Goal: Information Seeking & Learning: Learn about a topic

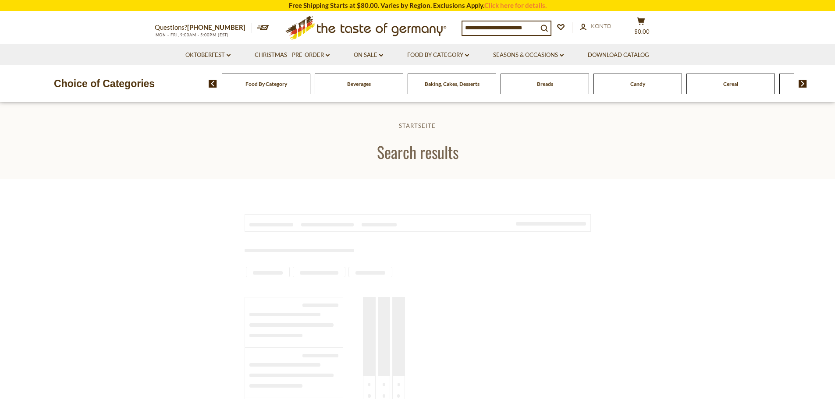
type input "*******"
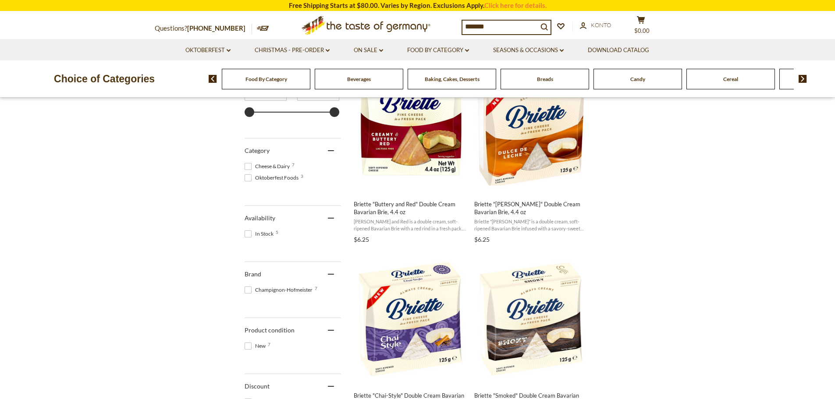
scroll to position [219, 0]
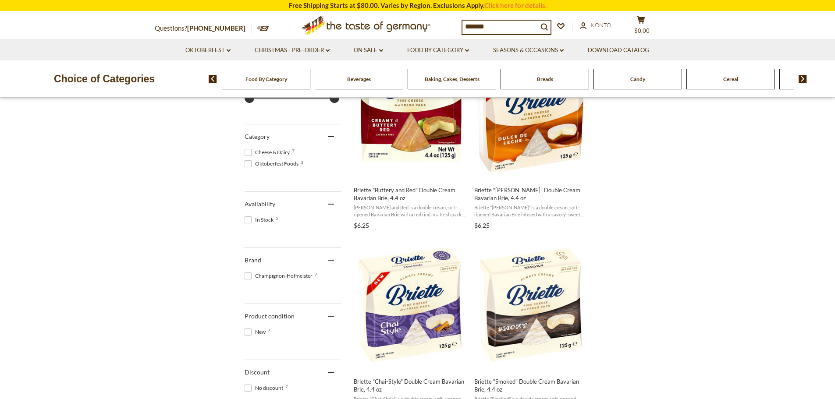
click at [251, 164] on span at bounding box center [247, 163] width 7 height 7
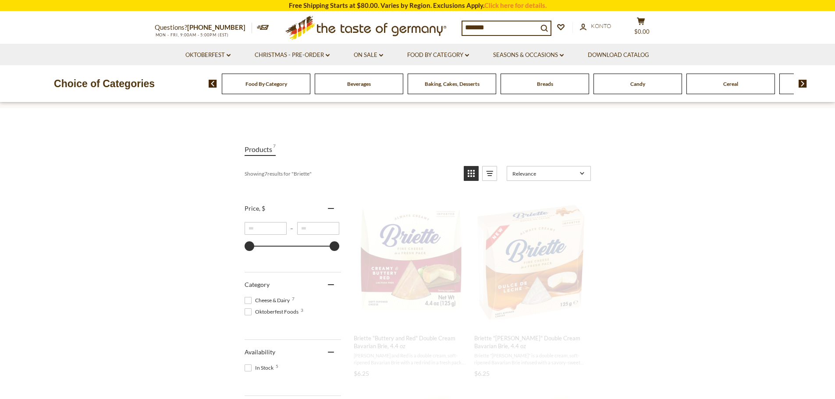
scroll to position [0, 0]
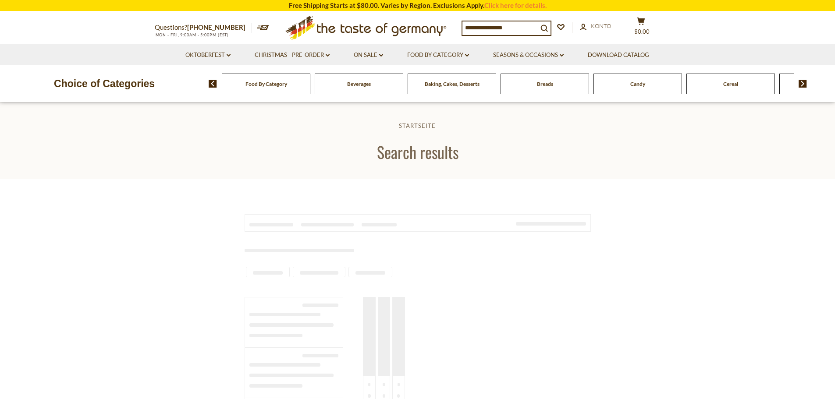
type input "*******"
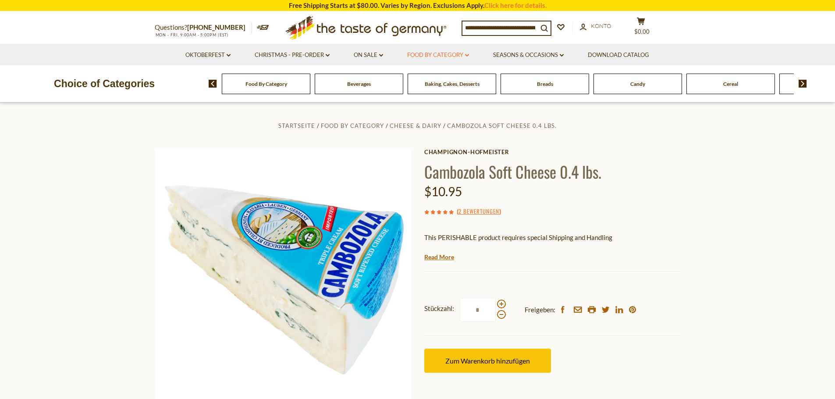
click at [468, 56] on icon at bounding box center [467, 55] width 4 height 3
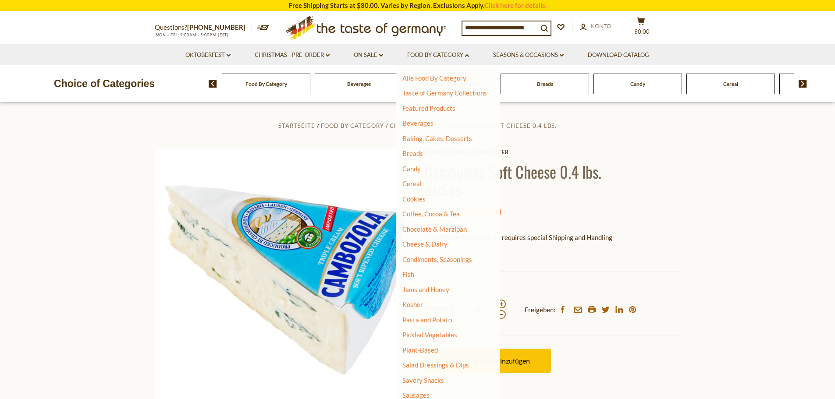
click at [112, 186] on section "Startseite Food By Category Cheese & Dairy Cambozola Soft Cheese 0.4 lbs. Champ…" at bounding box center [417, 297] width 835 height 389
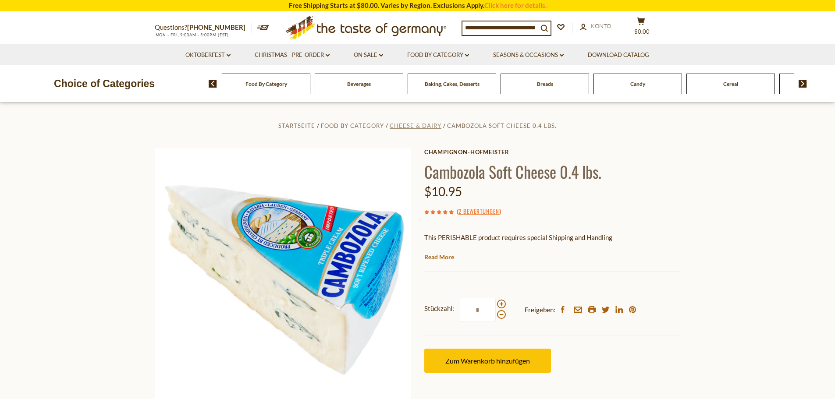
click at [422, 123] on span "Cheese & Dairy" at bounding box center [415, 125] width 52 height 7
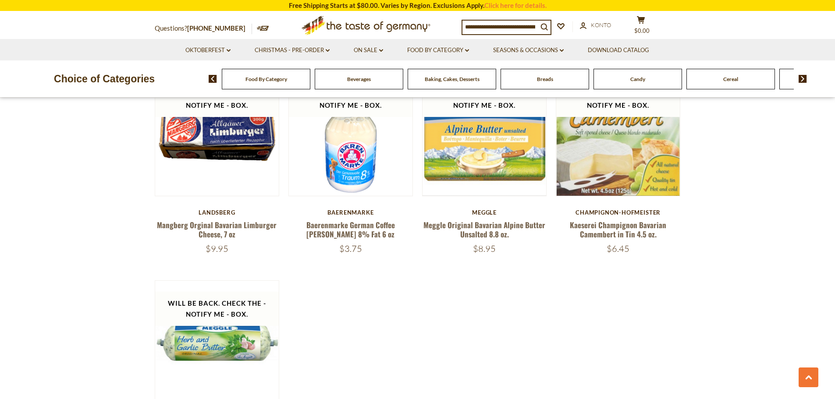
scroll to position [1006, 0]
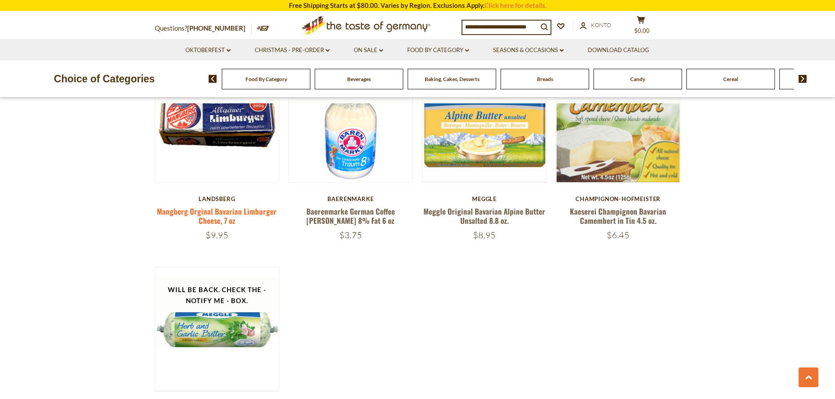
click at [221, 216] on link "Mangberg Orginal Bavarian Limburger Cheese, 7 oz" at bounding box center [217, 216] width 120 height 20
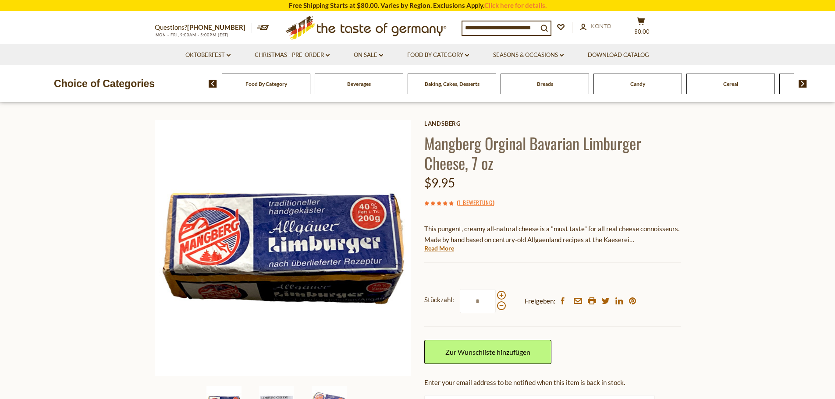
scroll to position [44, 0]
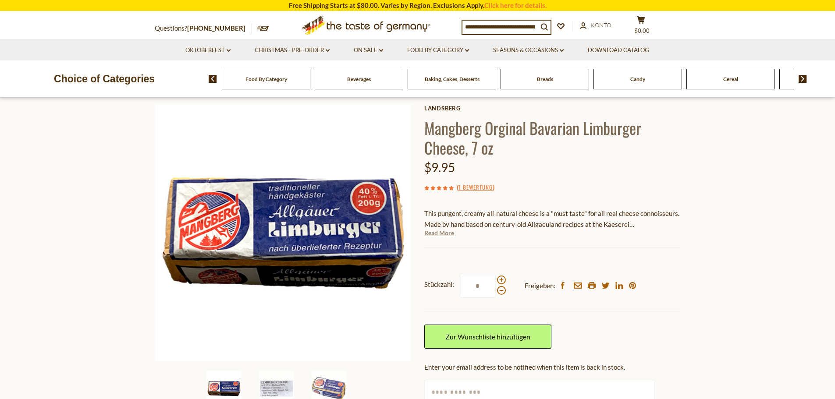
click at [441, 232] on link "Read More" at bounding box center [439, 233] width 30 height 9
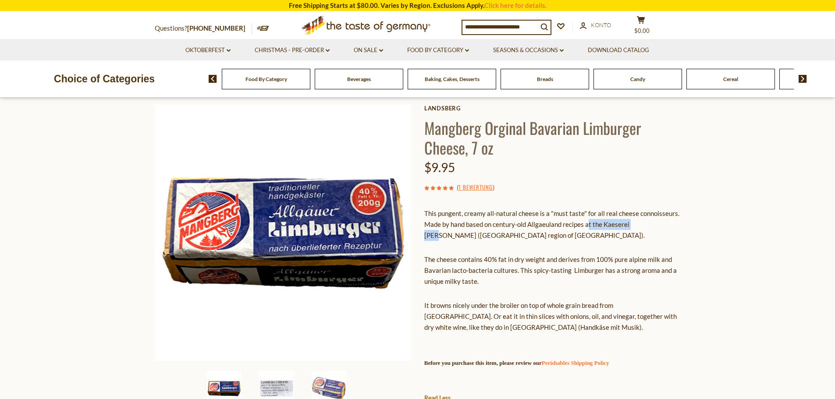
drag, startPoint x: 588, startPoint y: 227, endPoint x: 640, endPoint y: 227, distance: 51.3
click at [640, 227] on p "This pungent, creamy all-natural cheese is a "must taste" for all real cheese c…" at bounding box center [552, 224] width 256 height 33
click at [544, 243] on div "This pungent, creamy all-natural cheese is a "must taste" for all real cheese c…" at bounding box center [552, 297] width 256 height 191
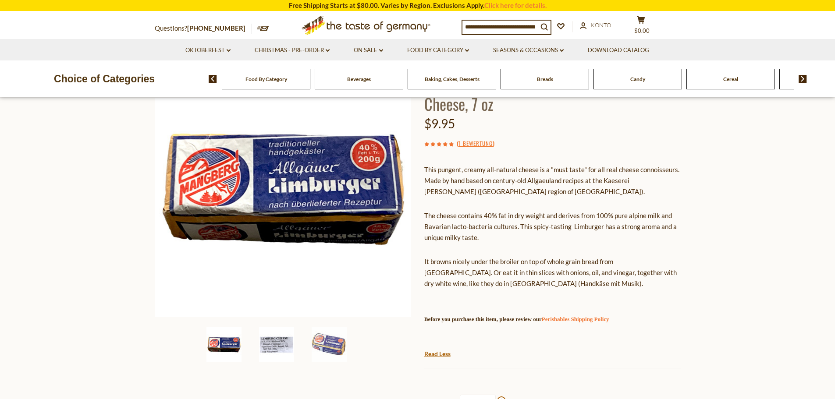
click at [276, 343] on img at bounding box center [276, 344] width 35 height 35
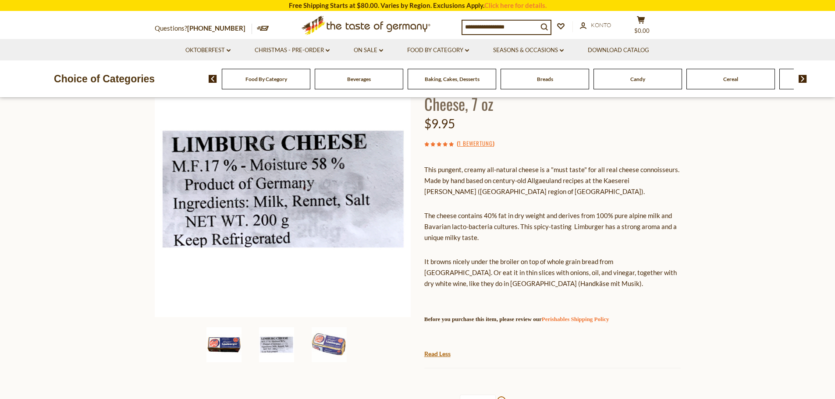
click at [228, 341] on img at bounding box center [223, 344] width 35 height 35
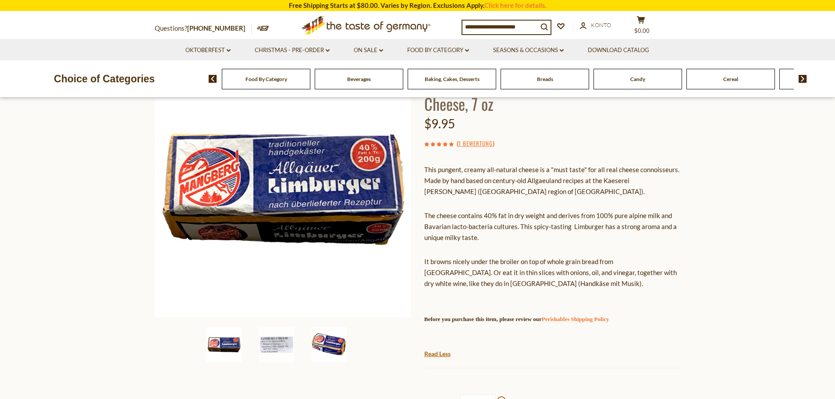
click at [321, 340] on img at bounding box center [328, 344] width 35 height 35
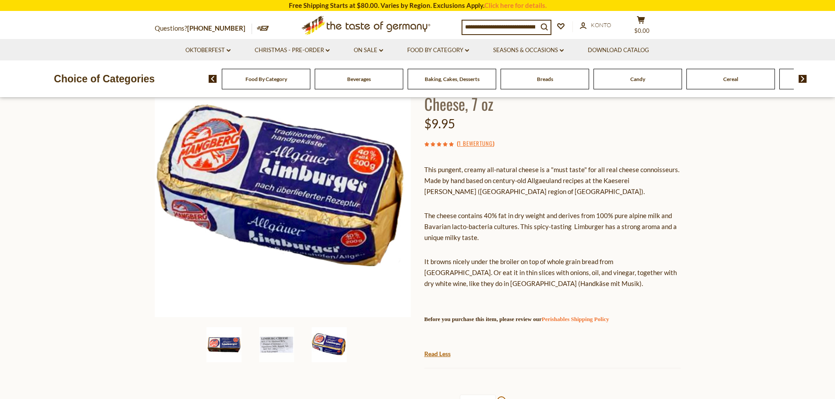
click at [251, 345] on div at bounding box center [229, 344] width 47 height 35
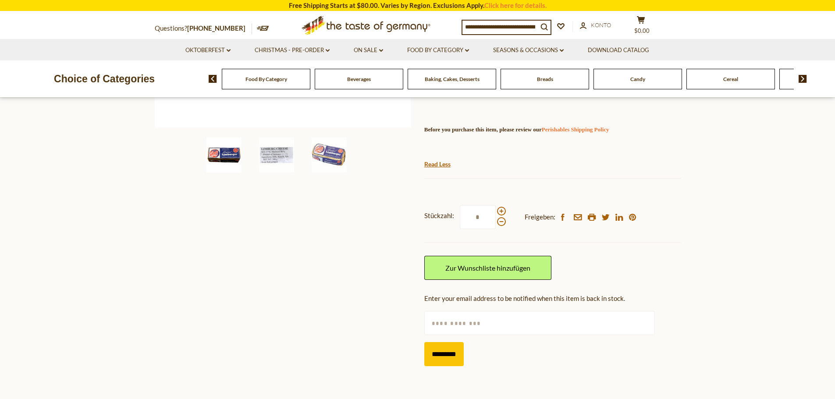
scroll to position [307, 0]
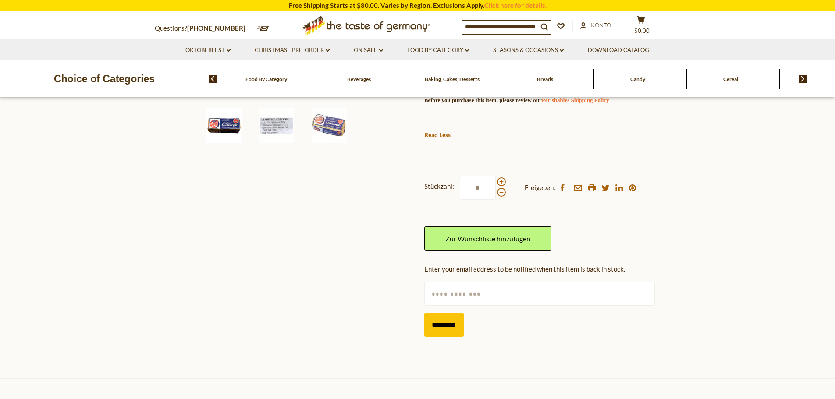
drag, startPoint x: 584, startPoint y: 307, endPoint x: 590, endPoint y: 290, distance: 17.0
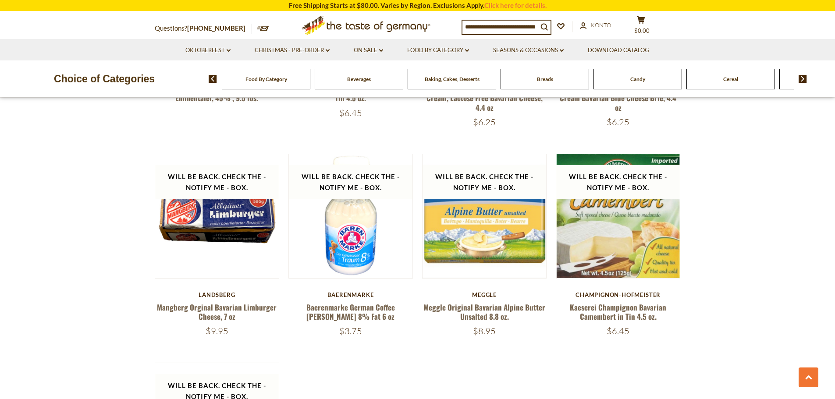
scroll to position [963, 0]
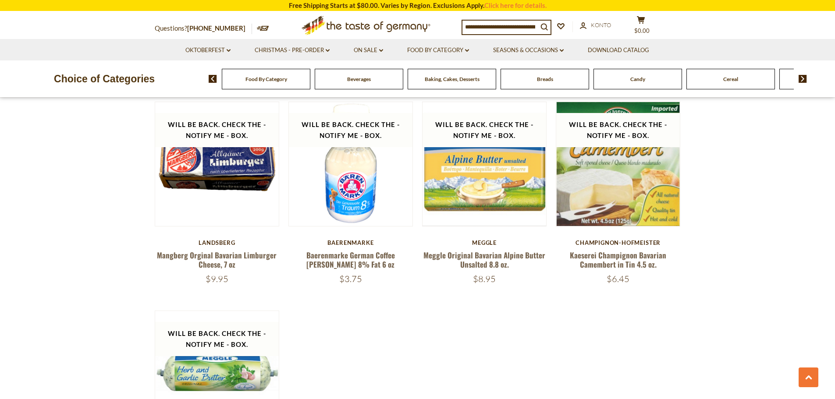
drag, startPoint x: 230, startPoint y: 283, endPoint x: 188, endPoint y: 280, distance: 41.8
click at [188, 280] on div "$9.95" at bounding box center [217, 278] width 125 height 11
click at [179, 280] on div "$9.95" at bounding box center [217, 278] width 125 height 11
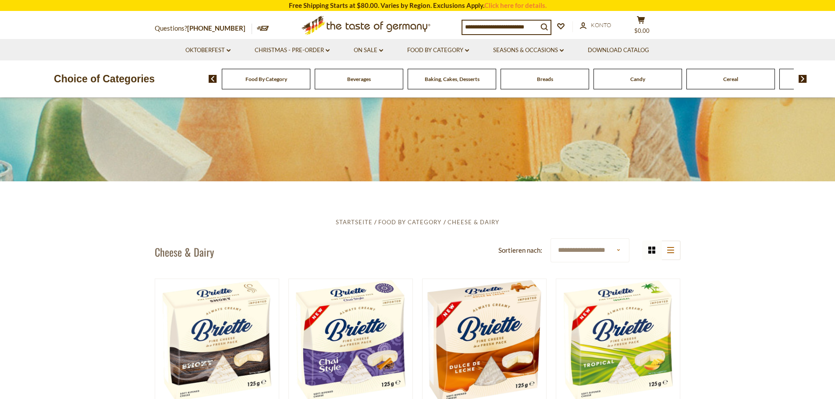
scroll to position [86, 0]
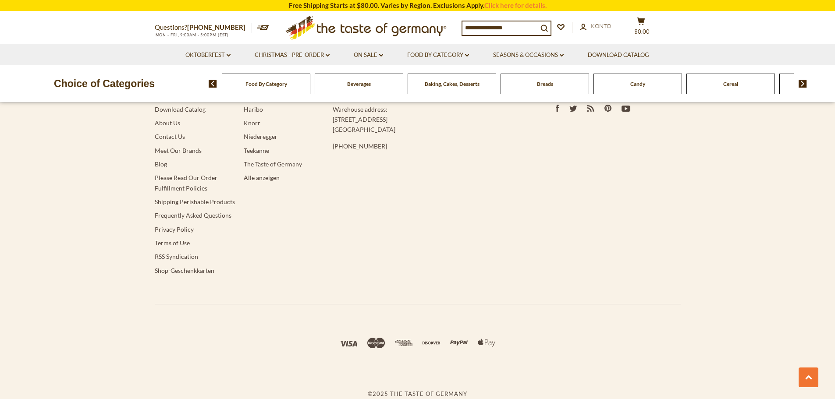
type input "*******"
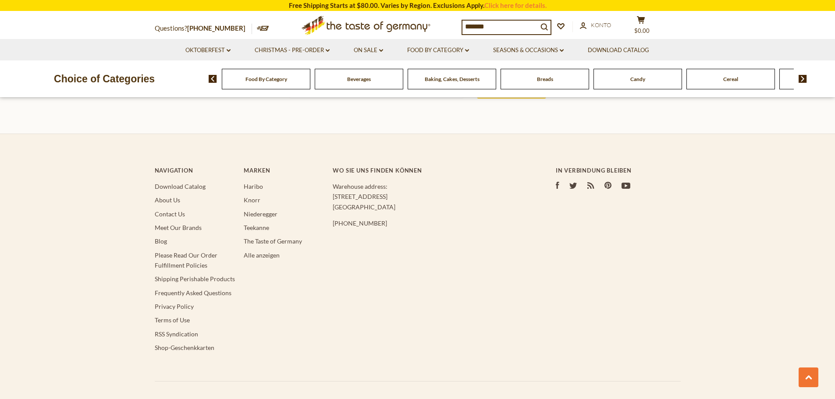
scroll to position [1074, 0]
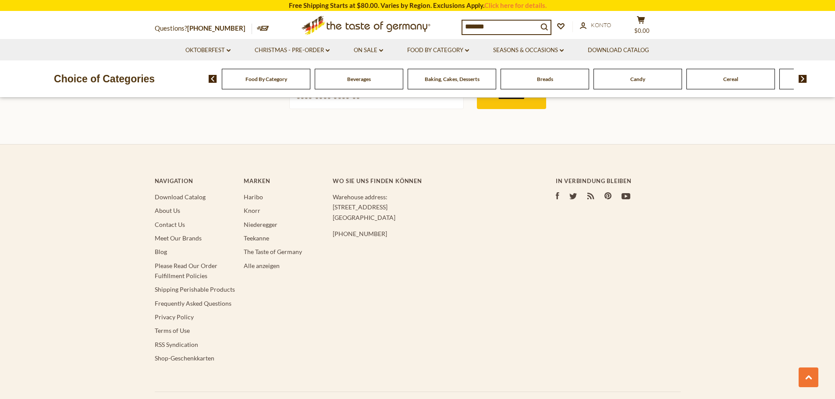
click at [361, 249] on div "Navigation Download Catalog About Us Contact Us Meet Our Brands Blog Please Rea…" at bounding box center [418, 276] width 526 height 232
click at [350, 224] on div "Wo Sie uns finden können Warehouse address: 615 Lofstrand Lane Rockville, MD 20…" at bounding box center [440, 202] width 214 height 85
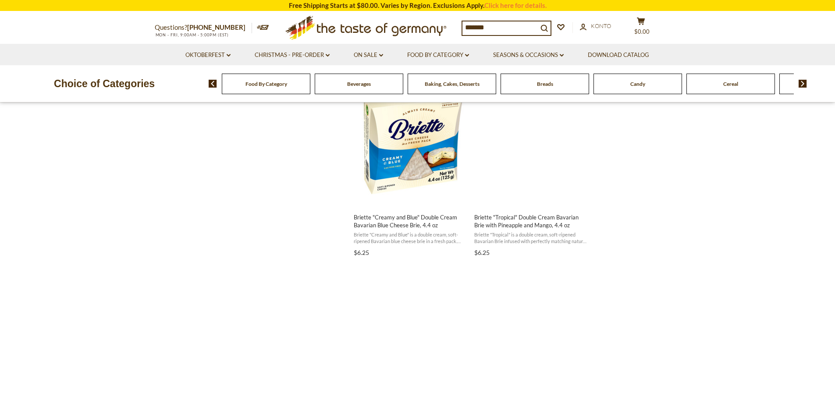
scroll to position [0, 0]
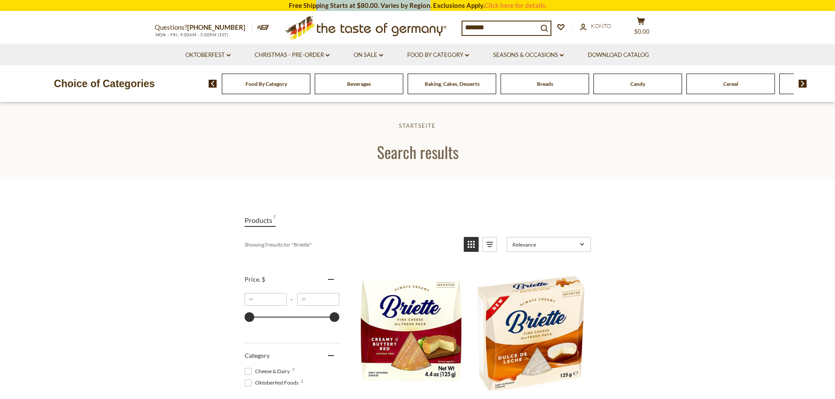
drag, startPoint x: 317, startPoint y: 7, endPoint x: 428, endPoint y: 7, distance: 111.7
click at [428, 7] on section "Free Shipping Starts at $80.00. Varies by Region. Exclusions Apply. Click here …" at bounding box center [417, 5] width 835 height 11
click at [323, 54] on link "Christmas - PRE-ORDER dropdown_arrow" at bounding box center [292, 55] width 75 height 10
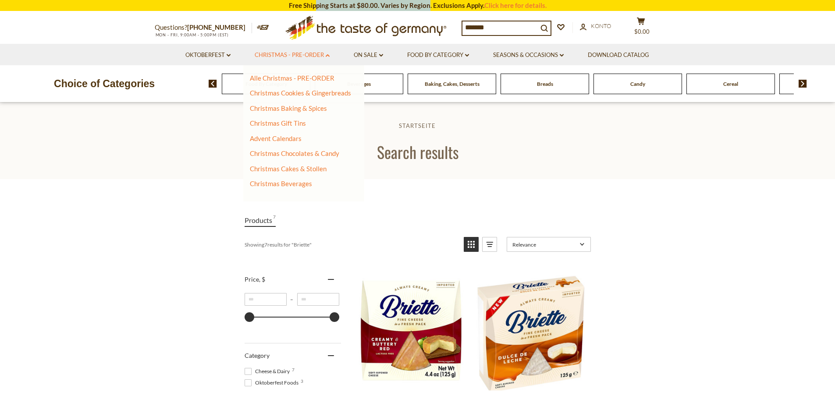
click at [322, 54] on link "Christmas - PRE-ORDER dropdown_arrow" at bounding box center [292, 55] width 75 height 10
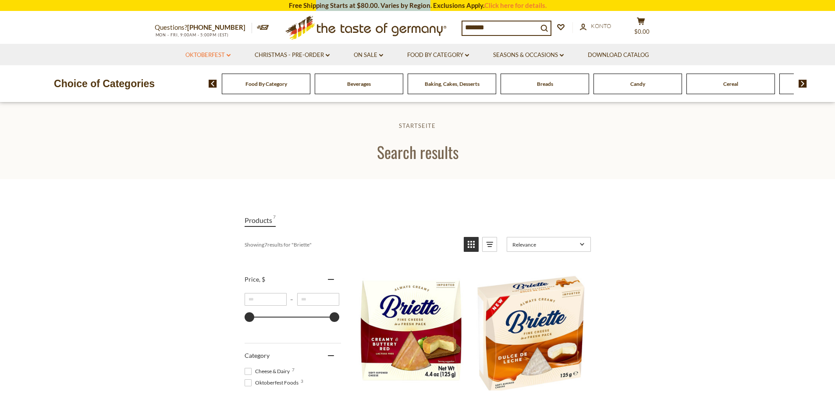
click at [210, 55] on link "Oktoberfest dropdown_arrow" at bounding box center [207, 55] width 45 height 10
click at [198, 78] on link "Alle Oktoberfest" at bounding box center [204, 78] width 49 height 8
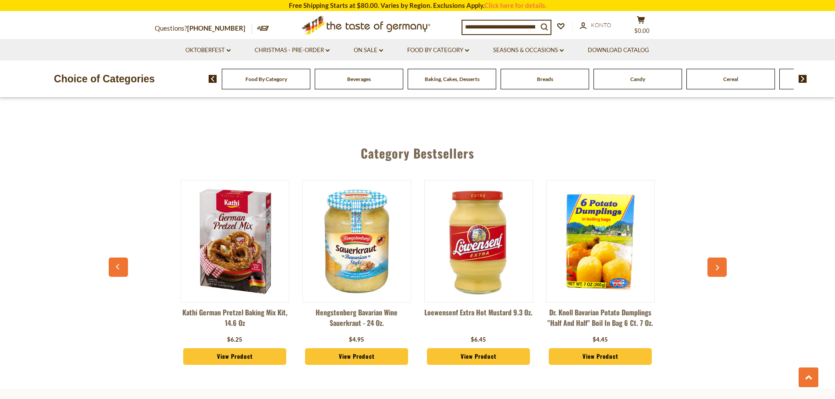
scroll to position [2278, 0]
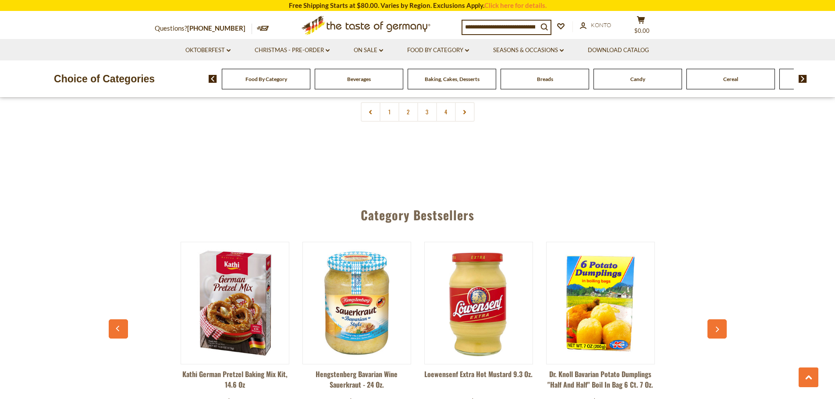
click at [709, 321] on button "button" at bounding box center [716, 328] width 19 height 19
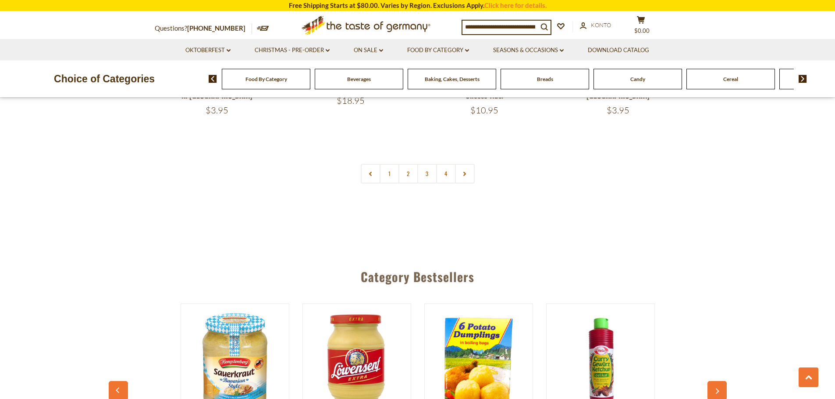
scroll to position [2103, 0]
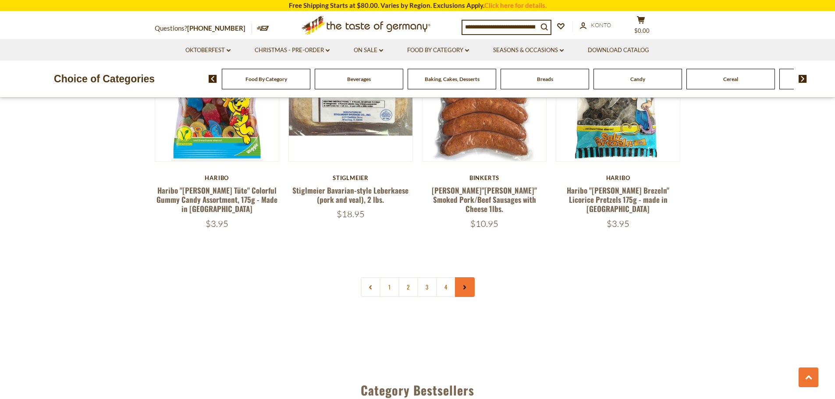
click at [462, 281] on link at bounding box center [465, 287] width 20 height 20
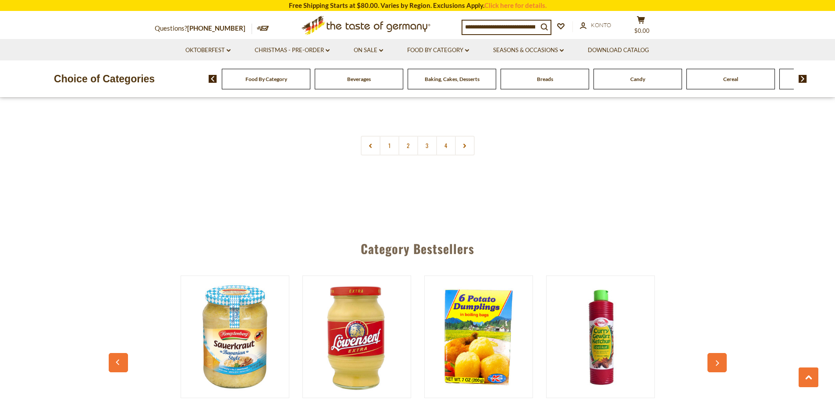
scroll to position [2234, 0]
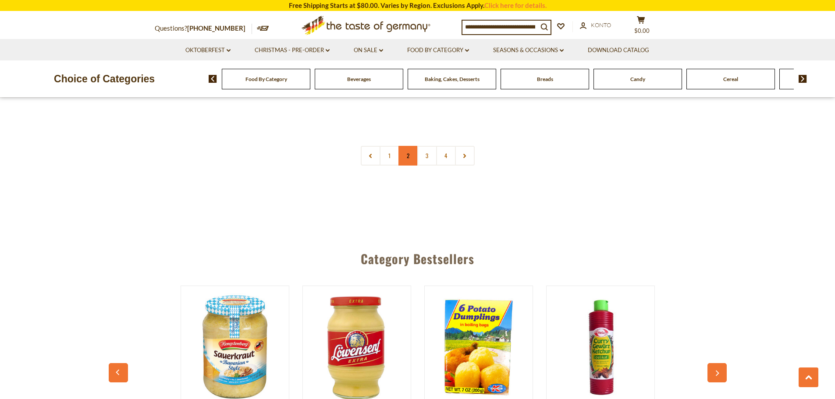
click at [407, 147] on link "2" at bounding box center [408, 156] width 20 height 20
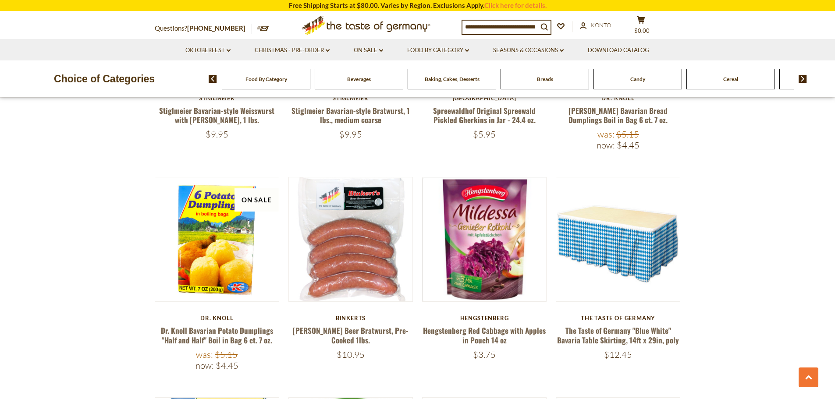
scroll to position [876, 0]
